Goal: Information Seeking & Learning: Find specific page/section

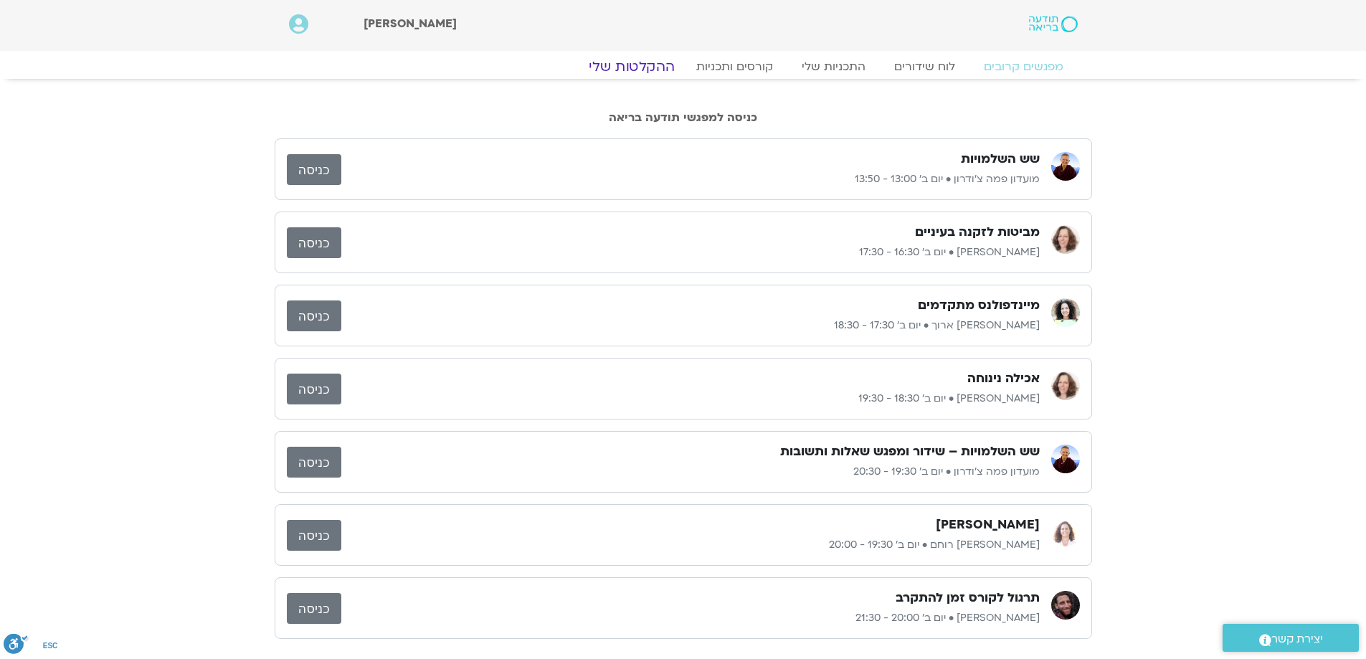
click at [634, 69] on link "ההקלטות שלי" at bounding box center [631, 66] width 120 height 17
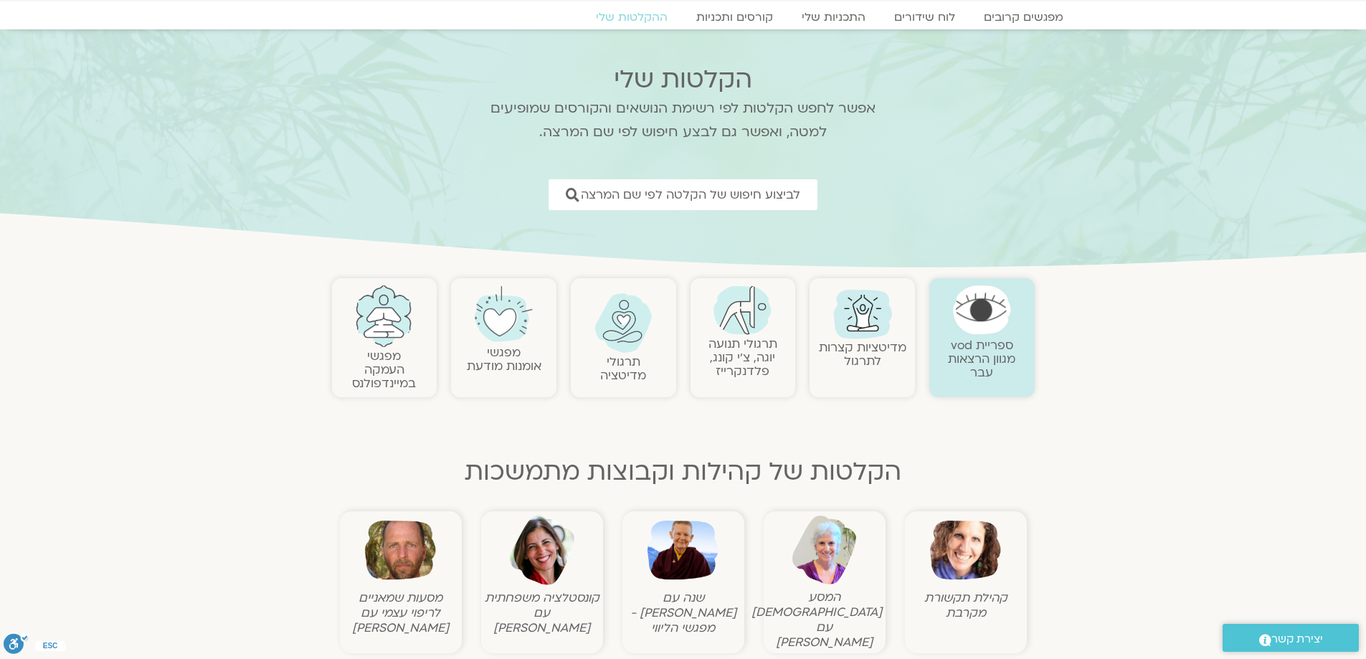
scroll to position [72, 0]
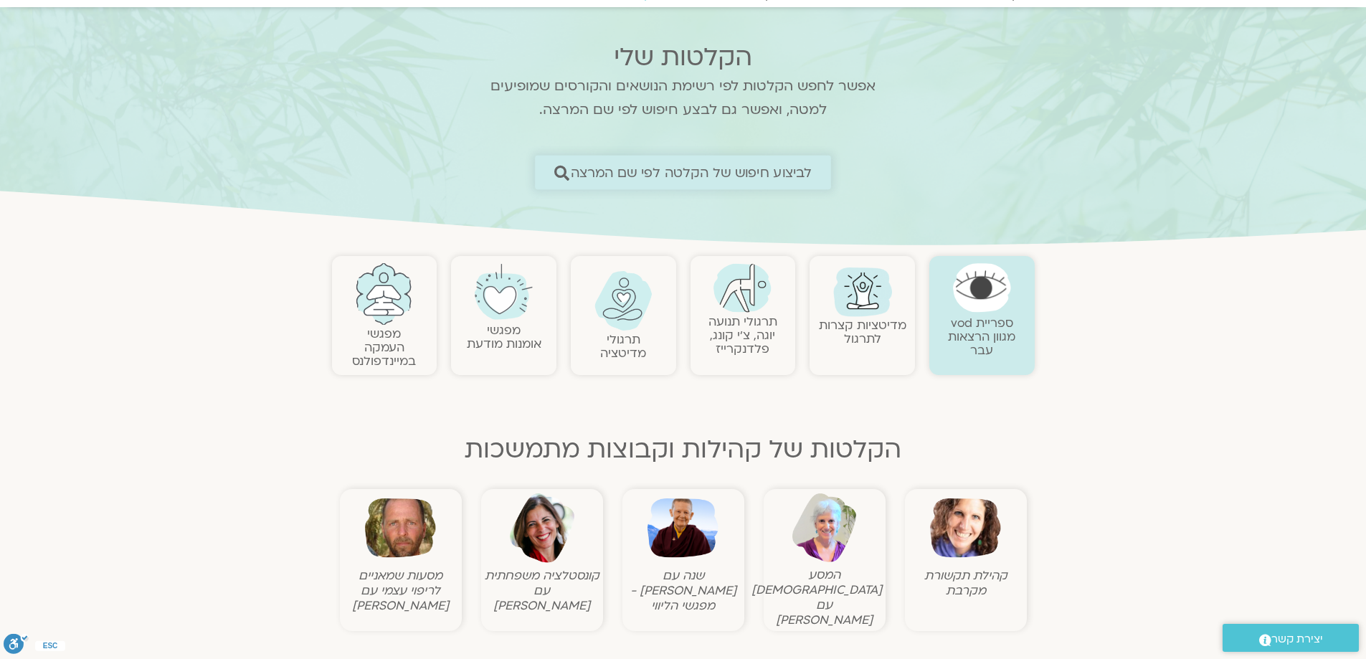
click at [705, 176] on span "לביצוע חיפוש של הקלטה לפי שם המרצה" at bounding box center [692, 172] width 242 height 15
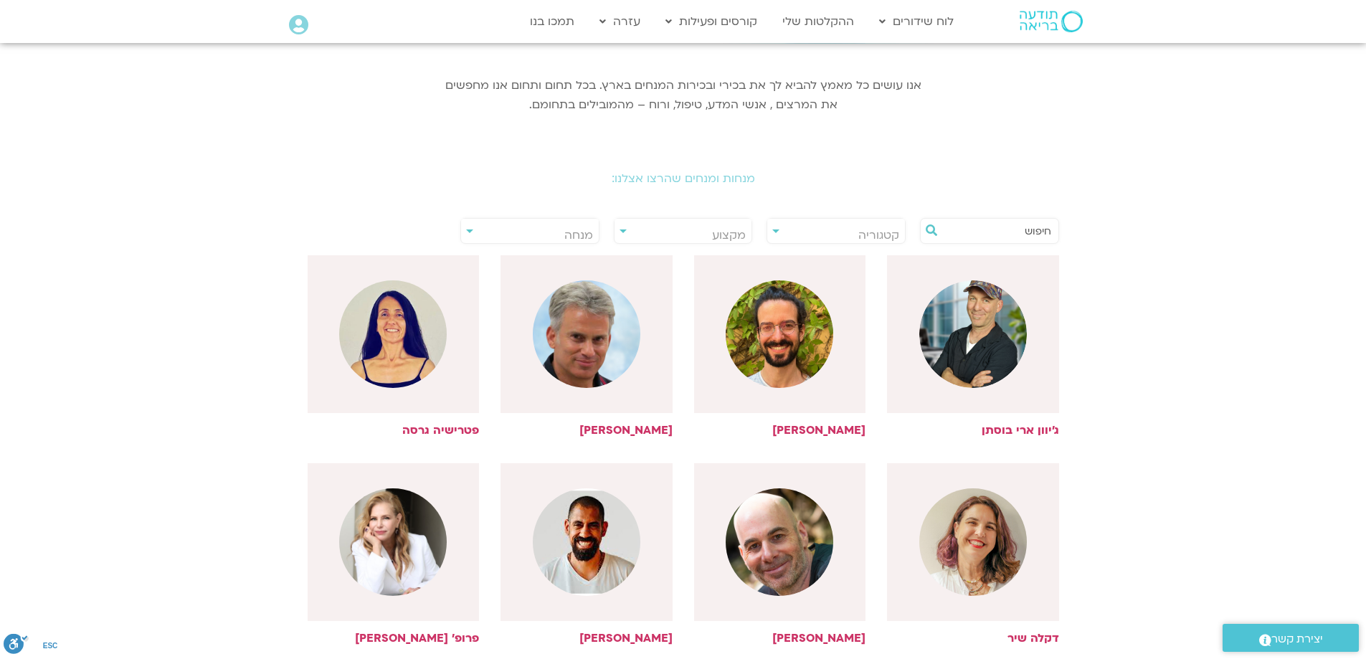
scroll to position [215, 0]
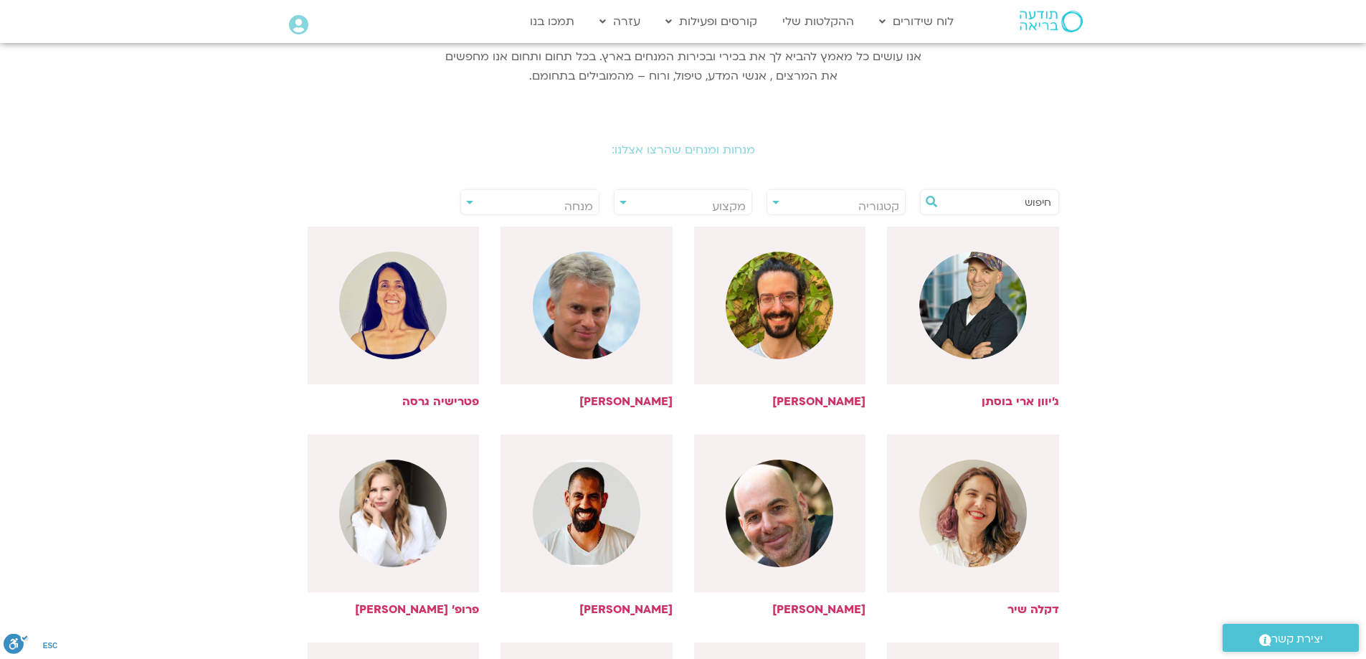
click at [584, 203] on span "מנחה" at bounding box center [578, 207] width 29 height 16
type input "אלה טולנא"
select select "****"
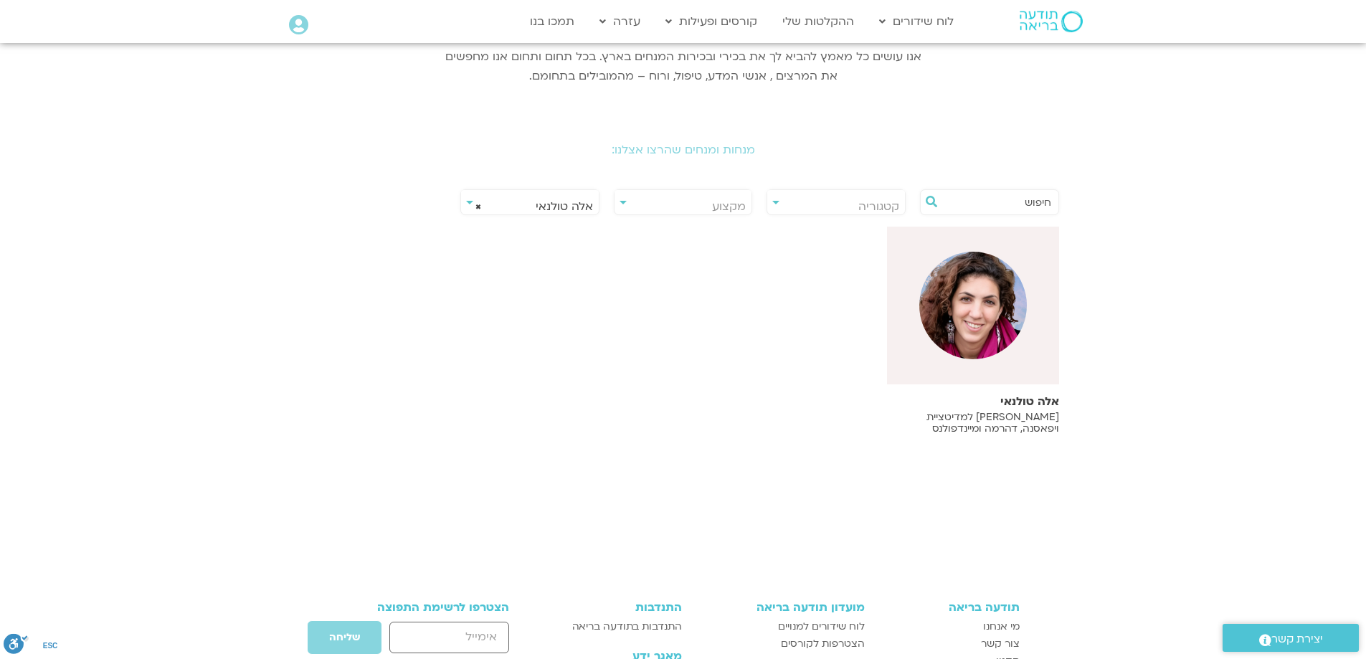
click at [979, 313] on img at bounding box center [973, 306] width 108 height 108
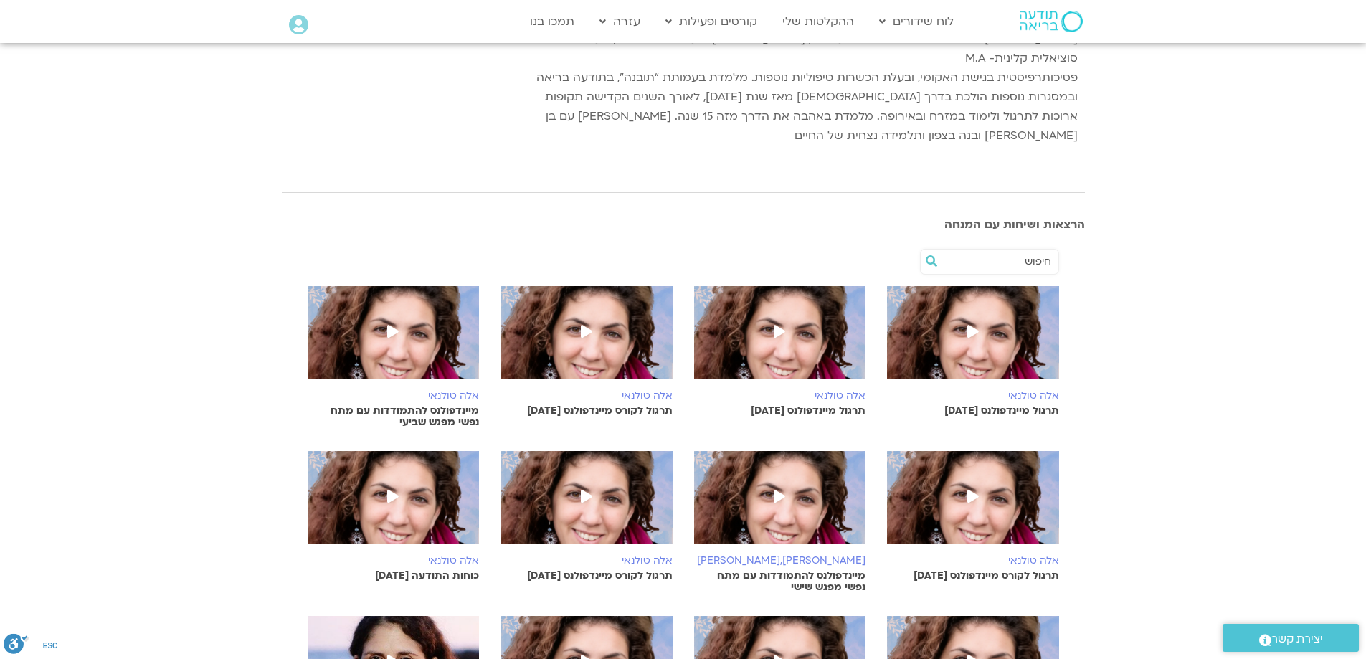
scroll to position [287, 0]
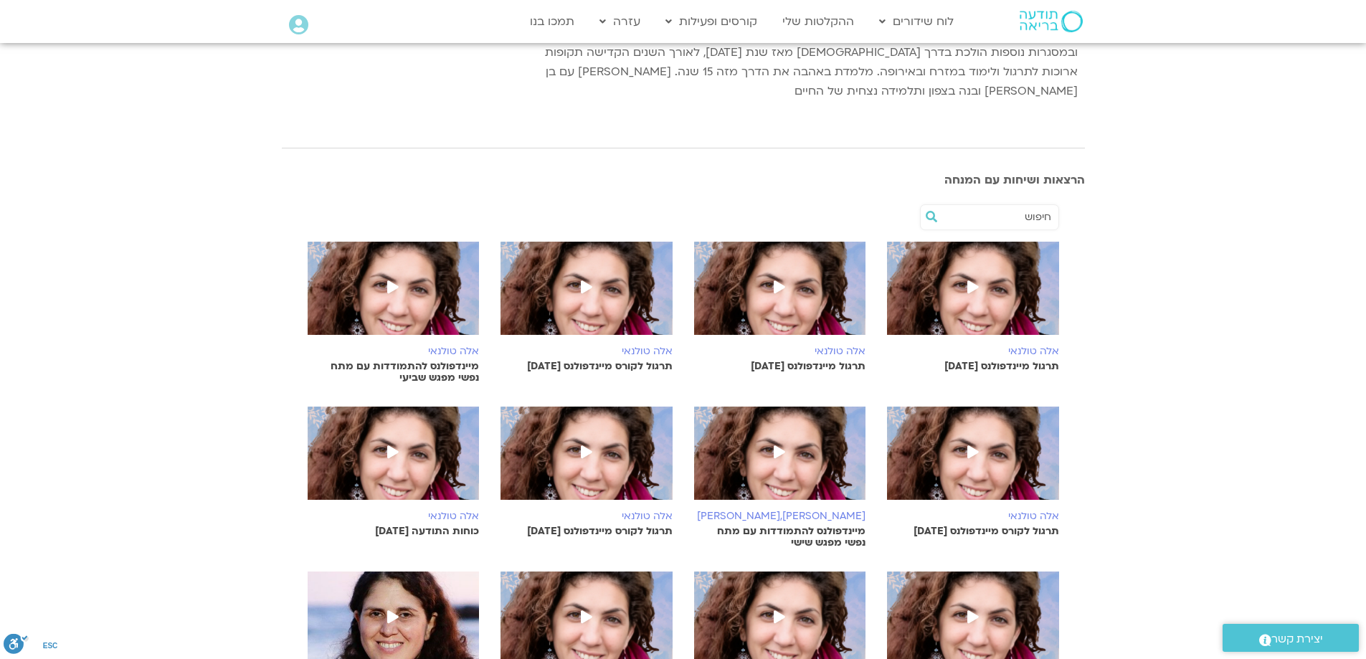
click at [391, 280] on icon at bounding box center [392, 286] width 11 height 13
